Goal: Task Accomplishment & Management: Manage account settings

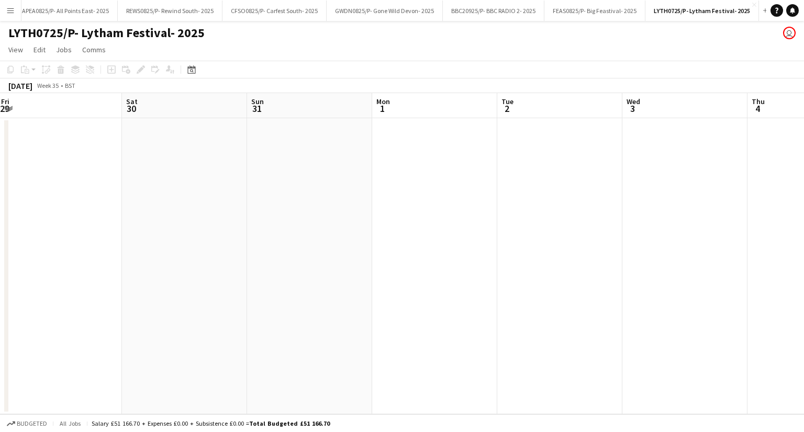
scroll to position [0, 394]
click at [752, 3] on app-icon "Close" at bounding box center [754, 5] width 4 height 4
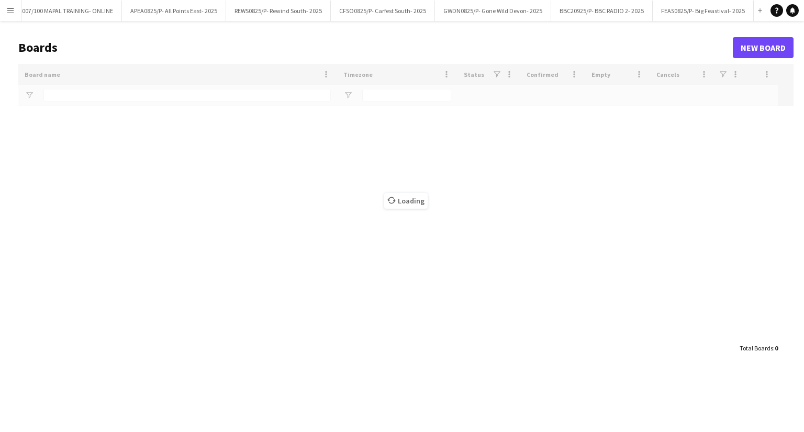
scroll to position [0, 8]
type input "***"
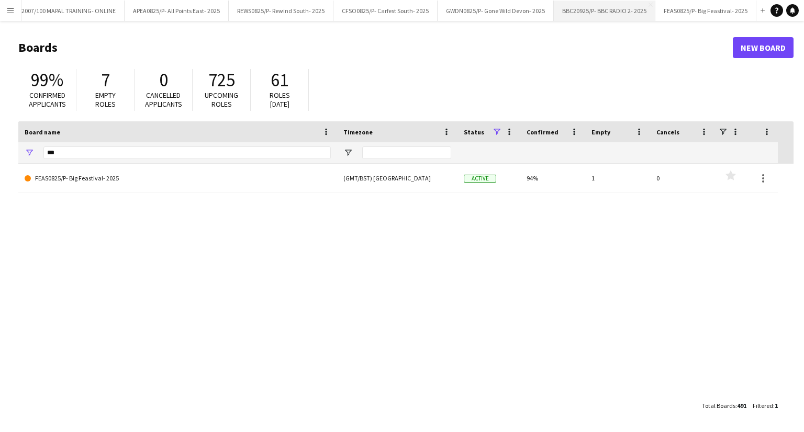
click at [586, 17] on button "BBC20925/P- BBC RADIO 2- 2025 Close" at bounding box center [605, 11] width 102 height 20
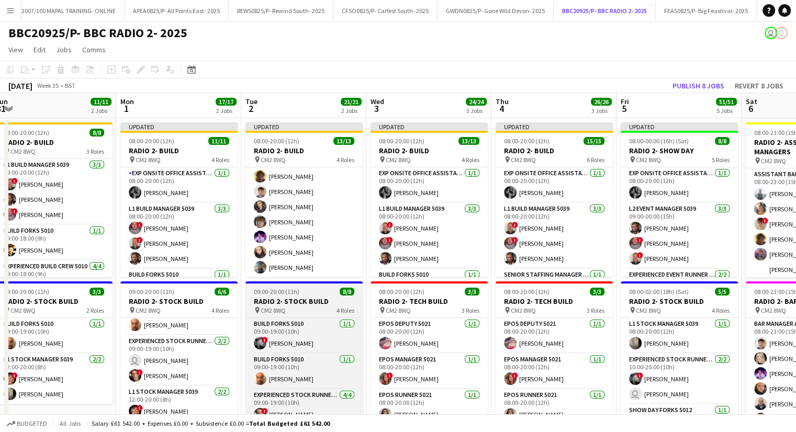
scroll to position [0, 259]
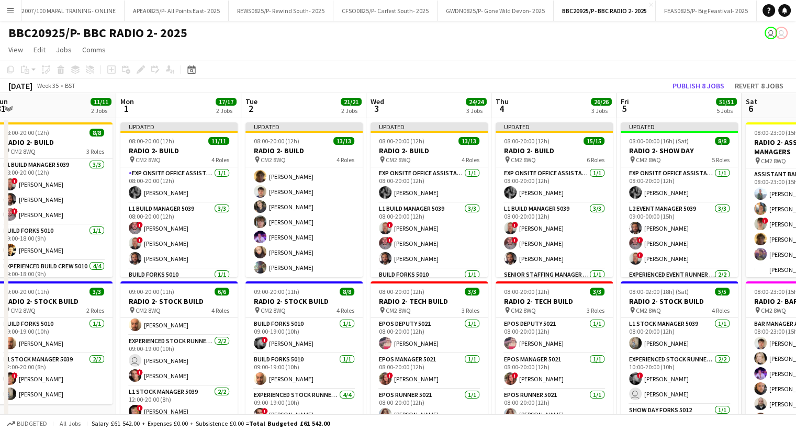
click at [4, 10] on button "Menu" at bounding box center [10, 10] width 21 height 21
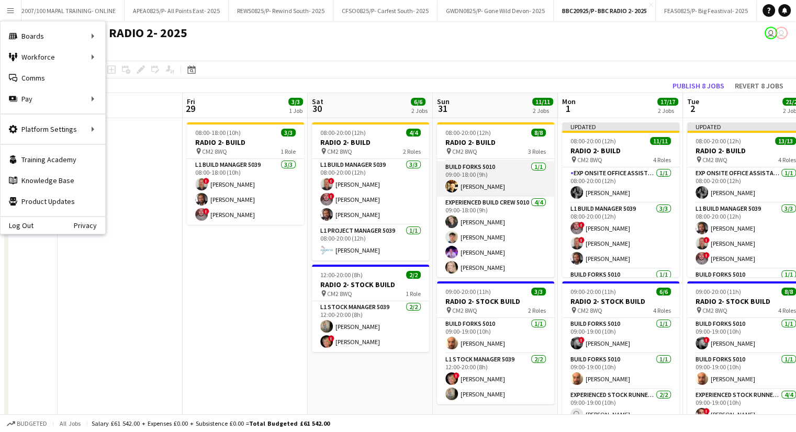
scroll to position [0, 0]
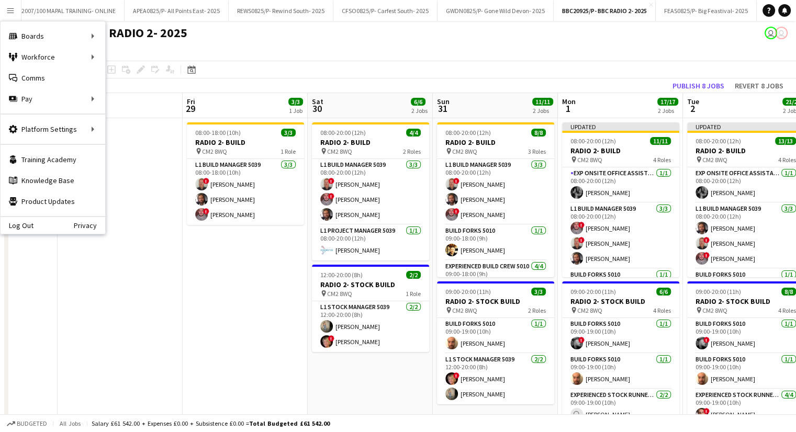
click at [482, 46] on app-page-menu "View Day view expanded Day view collapsed Month view Date picker Jump to today …" at bounding box center [398, 51] width 796 height 20
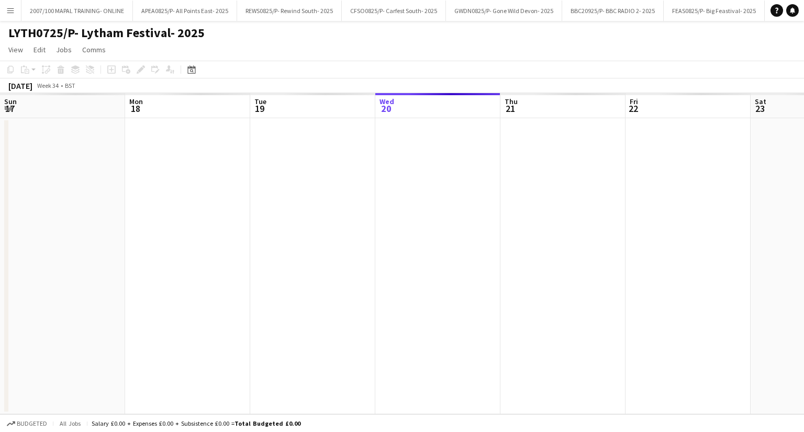
scroll to position [0, 250]
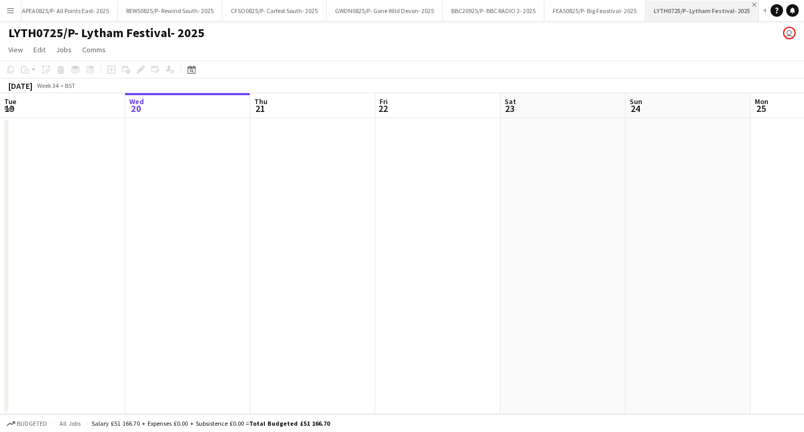
click at [752, 3] on app-icon "Close" at bounding box center [754, 5] width 4 height 4
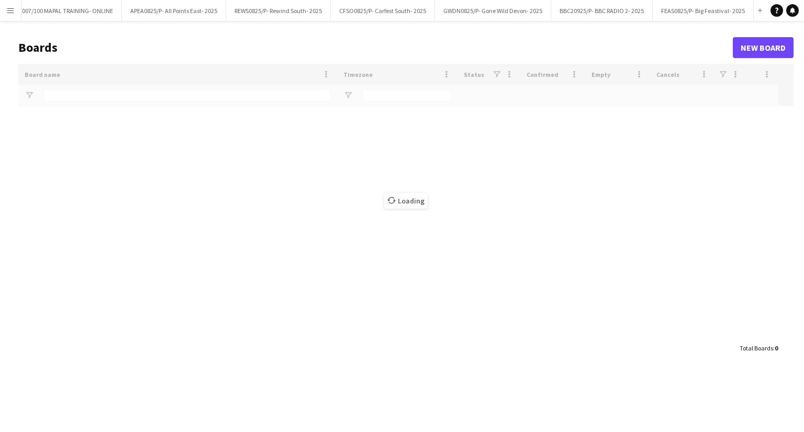
scroll to position [0, 8]
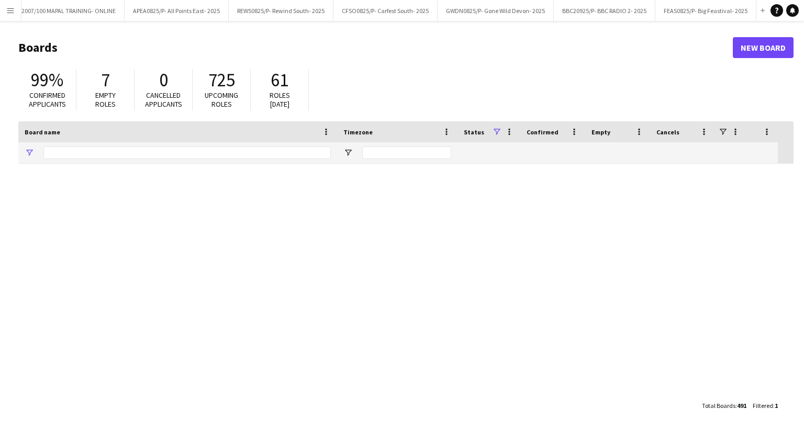
type input "***"
click at [15, 17] on button "Menu" at bounding box center [10, 10] width 21 height 21
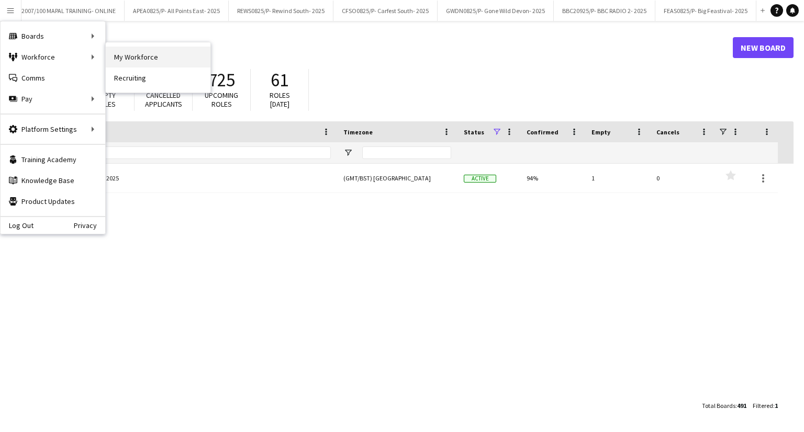
click at [113, 56] on link "My Workforce" at bounding box center [158, 57] width 105 height 21
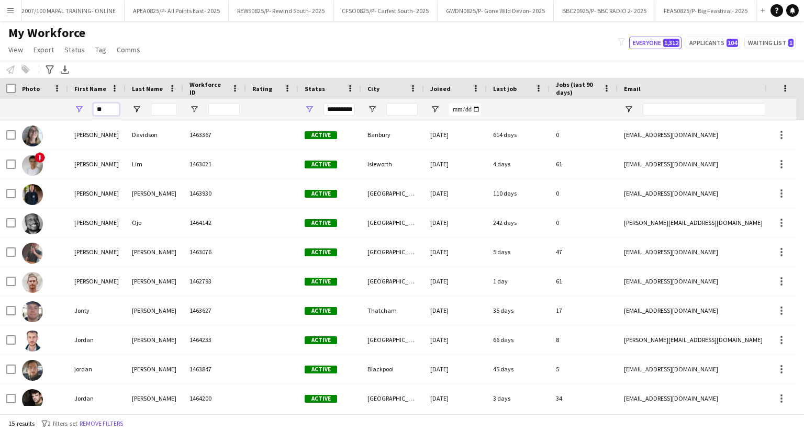
click at [101, 105] on input "**" at bounding box center [106, 109] width 26 height 13
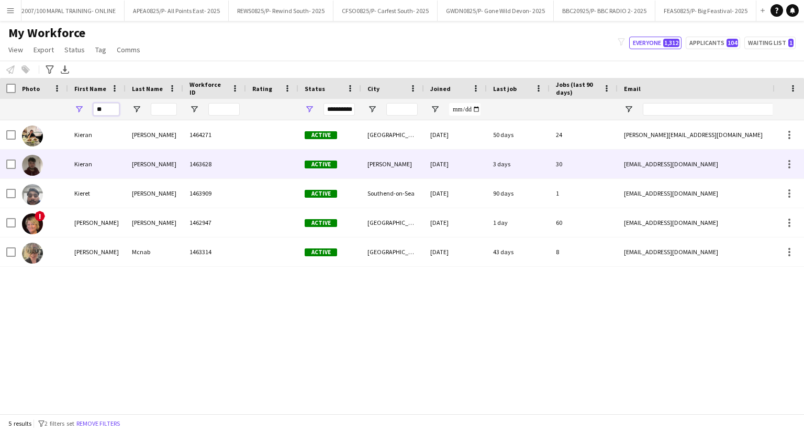
type input "**"
click at [157, 167] on div "[PERSON_NAME]" at bounding box center [155, 164] width 58 height 29
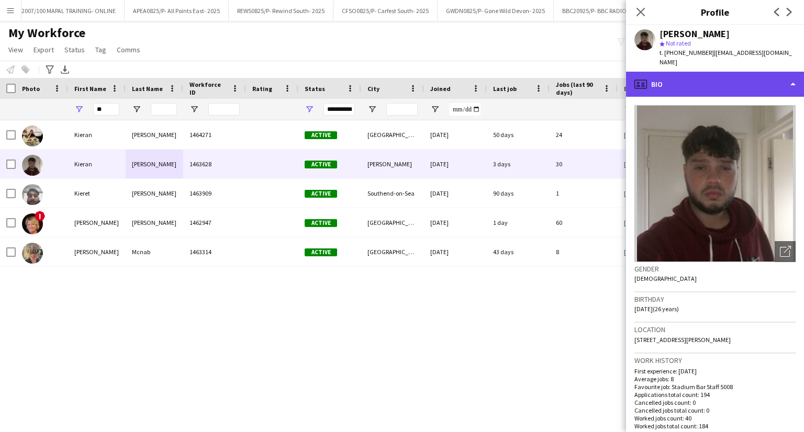
click at [741, 75] on div "profile Bio" at bounding box center [715, 84] width 178 height 25
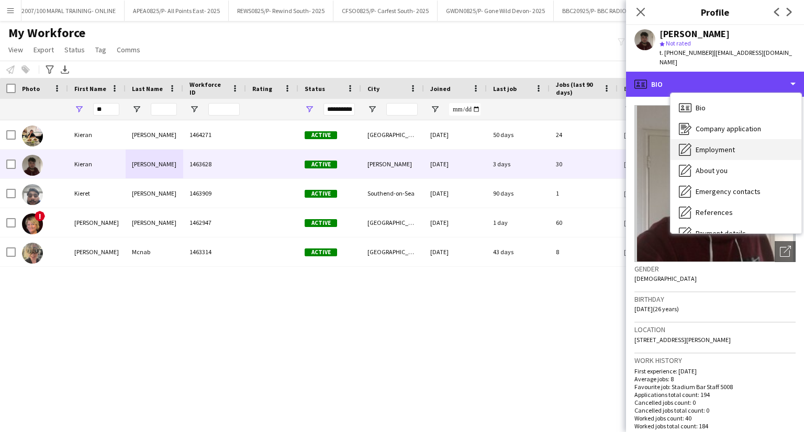
scroll to position [140, 0]
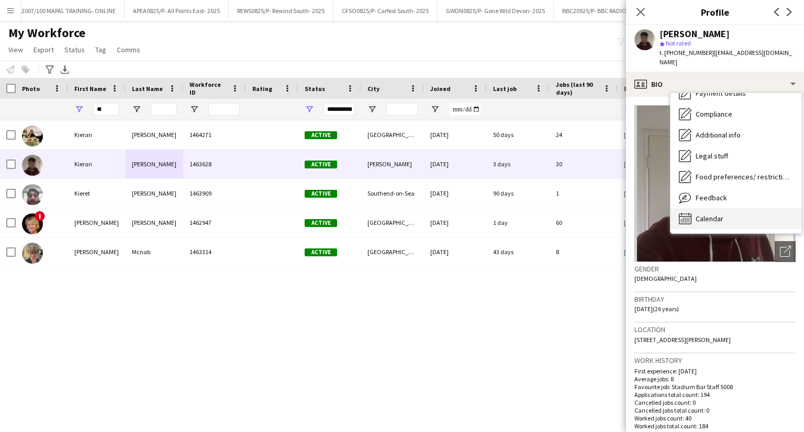
click at [735, 216] on div "Calendar Calendar" at bounding box center [736, 218] width 131 height 21
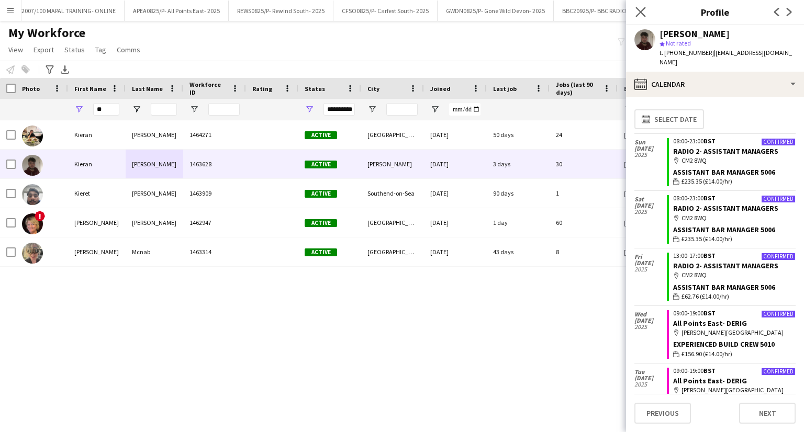
click at [641, 17] on app-icon "Close pop-in" at bounding box center [641, 12] width 15 height 15
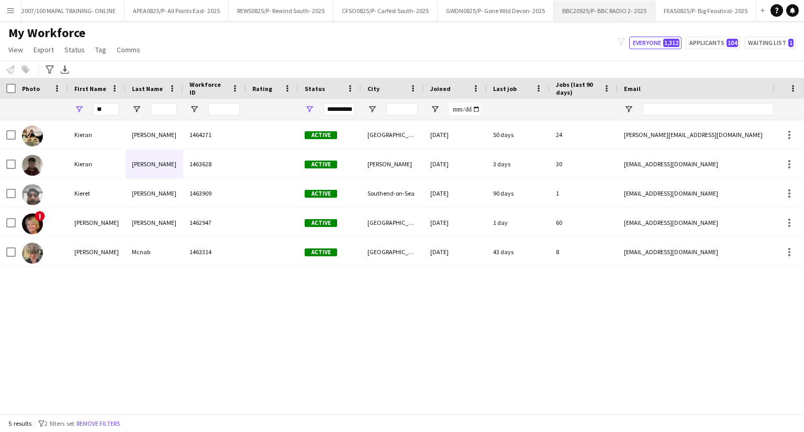
click at [603, 14] on button "BBC20925/P- BBC RADIO 2- 2025 Close" at bounding box center [605, 11] width 102 height 20
